Goal: Task Accomplishment & Management: Manage account settings

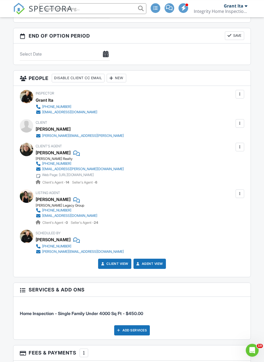
scroll to position [676, 0]
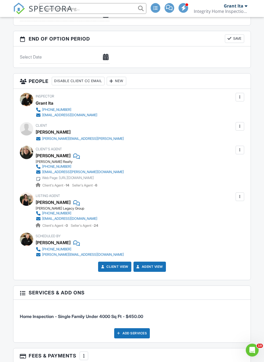
click at [238, 124] on div at bounding box center [240, 126] width 5 height 5
click at [227, 144] on li "Edit" at bounding box center [227, 142] width 27 height 13
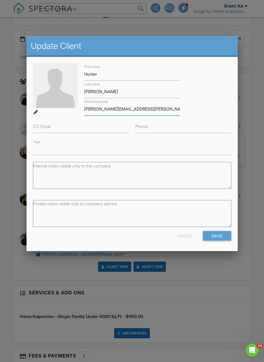
click at [149, 112] on input "[PERSON_NAME][EMAIL_ADDRESS][PERSON_NAME]" at bounding box center [132, 109] width 96 height 13
type input "[PERSON_NAME][EMAIL_ADDRESS][PERSON_NAME][DOMAIN_NAME]"
click at [221, 235] on input "Save" at bounding box center [217, 236] width 28 height 10
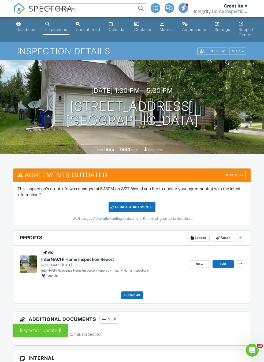
click at [126, 206] on div "Update Agreements" at bounding box center [132, 207] width 47 height 10
